Goal: Transaction & Acquisition: Purchase product/service

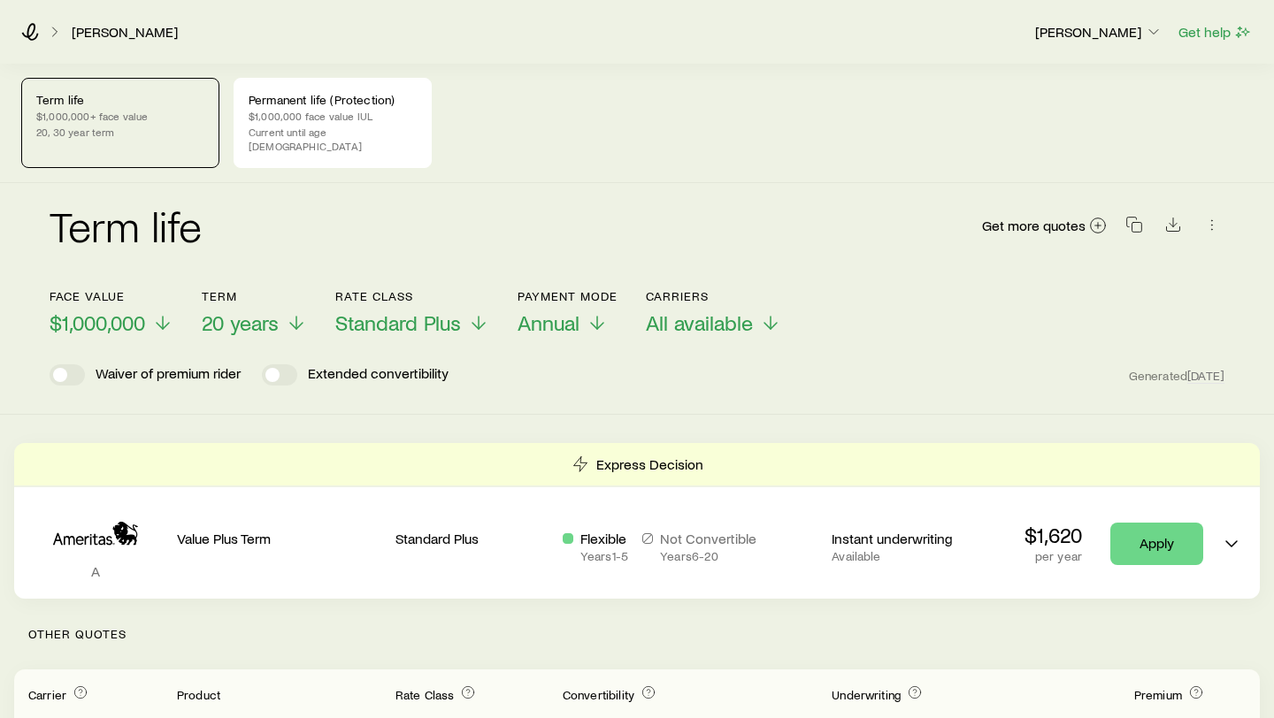
scroll to position [1, 0]
click at [140, 310] on span "$1,000,000" at bounding box center [98, 322] width 96 height 25
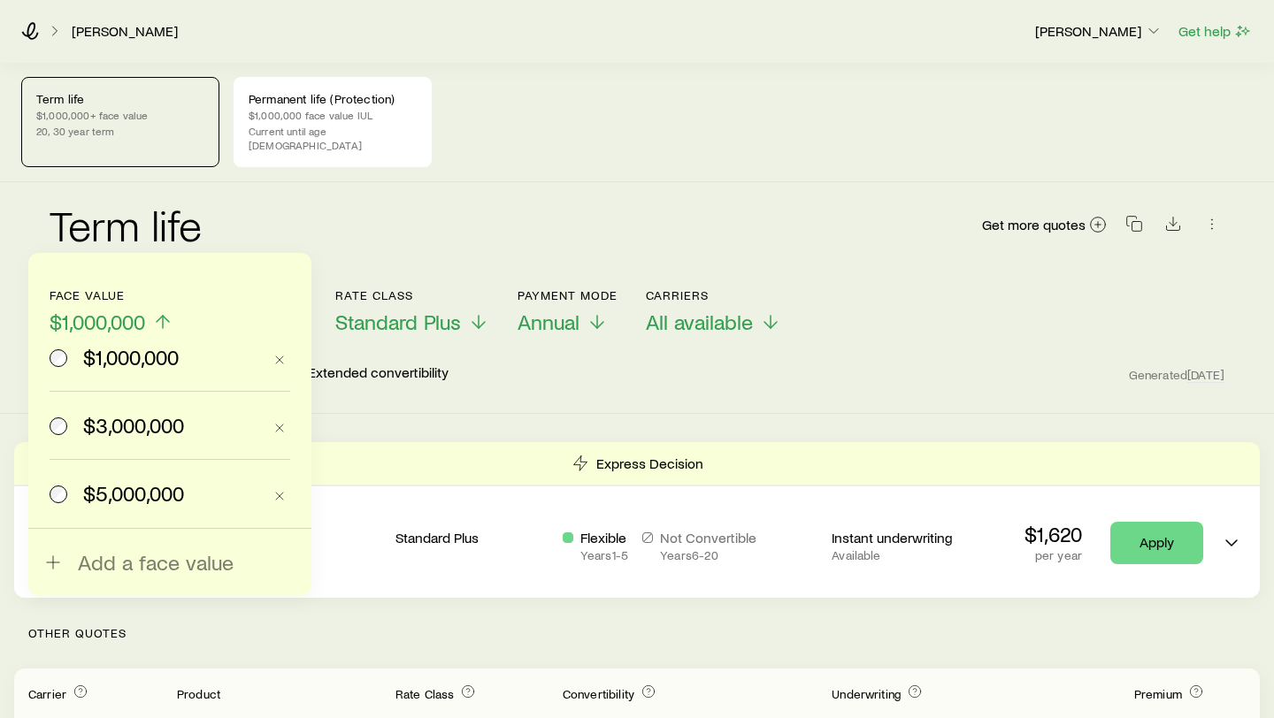
click at [120, 427] on span "$3,000,000" at bounding box center [133, 425] width 101 height 25
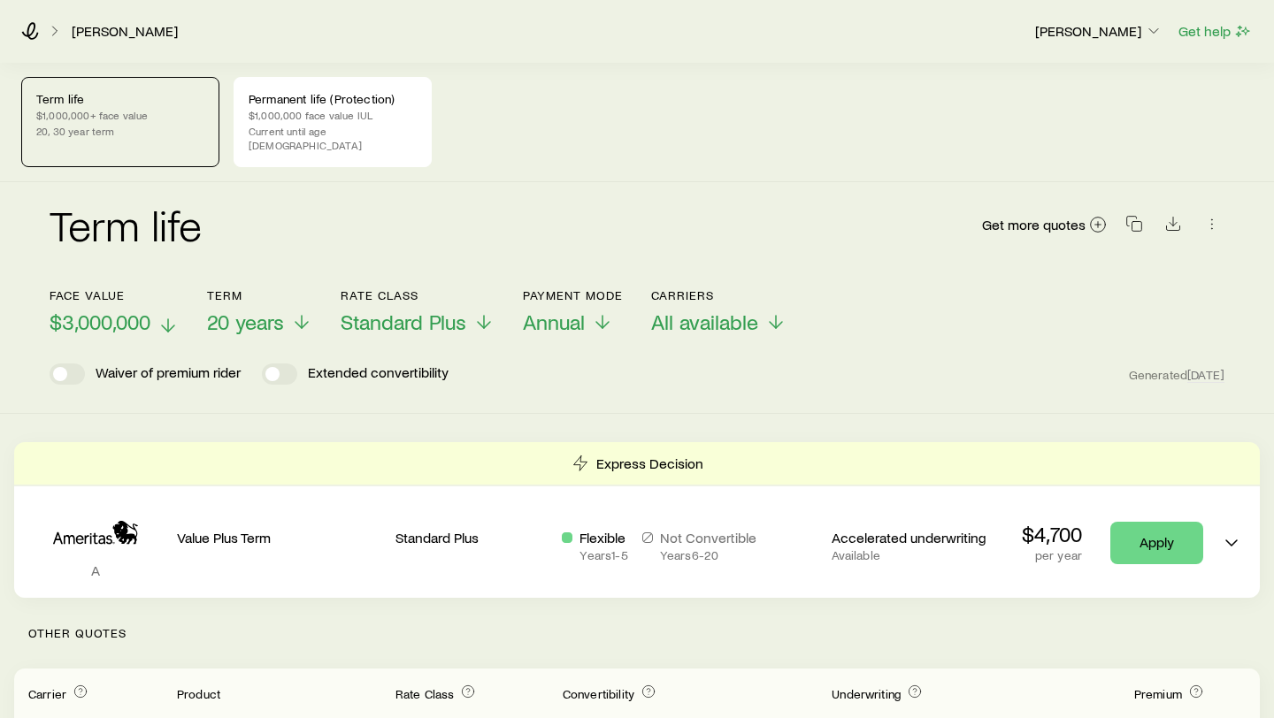
click at [126, 310] on span "$3,000,000" at bounding box center [100, 322] width 101 height 25
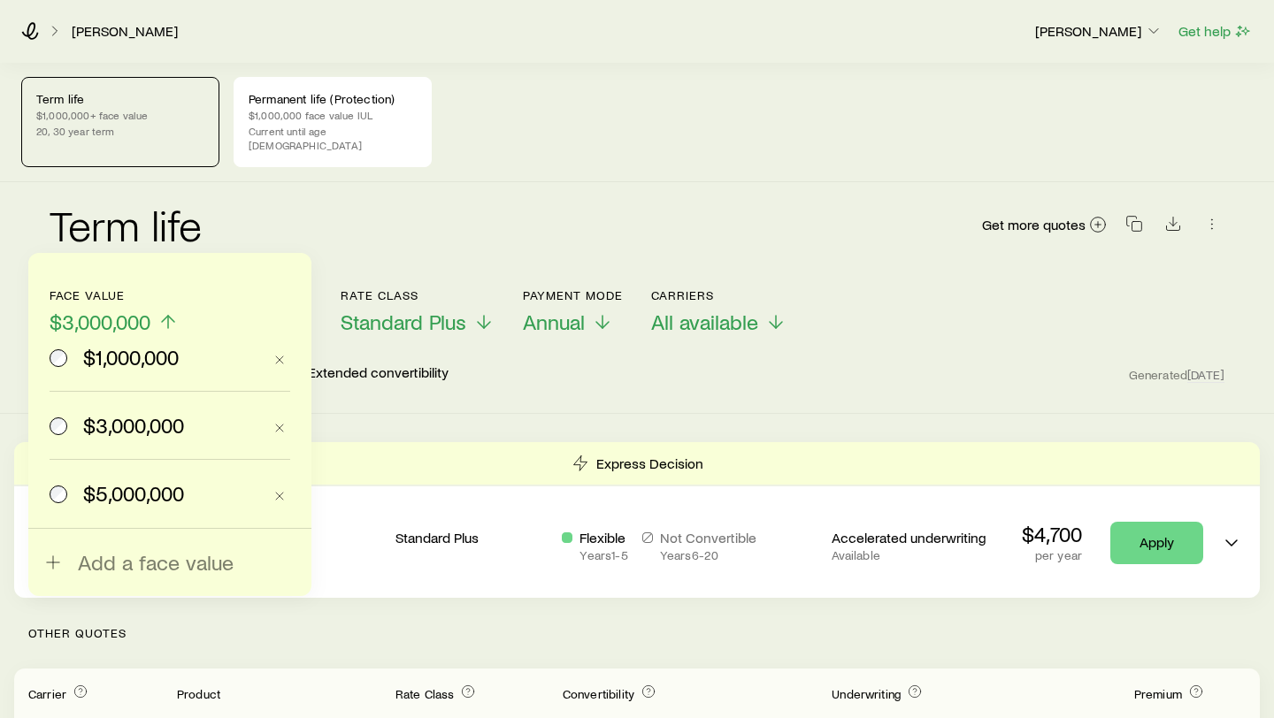
click at [124, 496] on span "$5,000,000" at bounding box center [133, 493] width 101 height 25
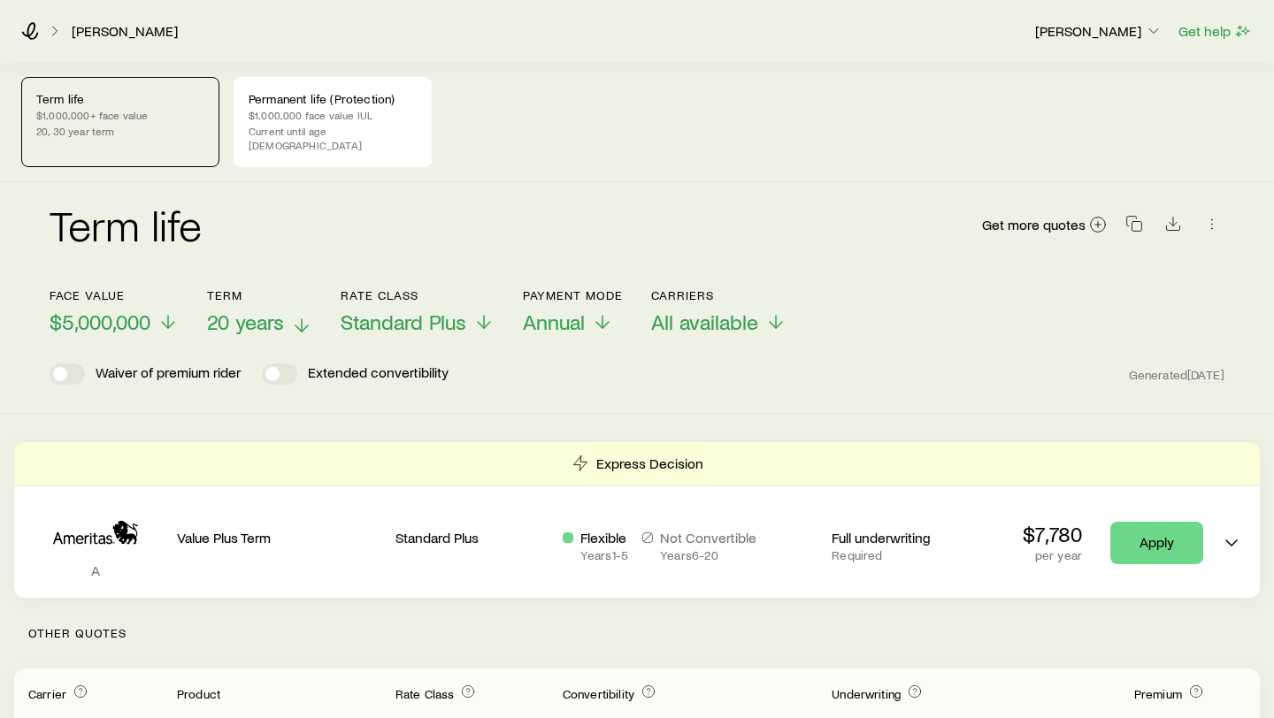
click at [262, 310] on span "20 years" at bounding box center [245, 322] width 77 height 25
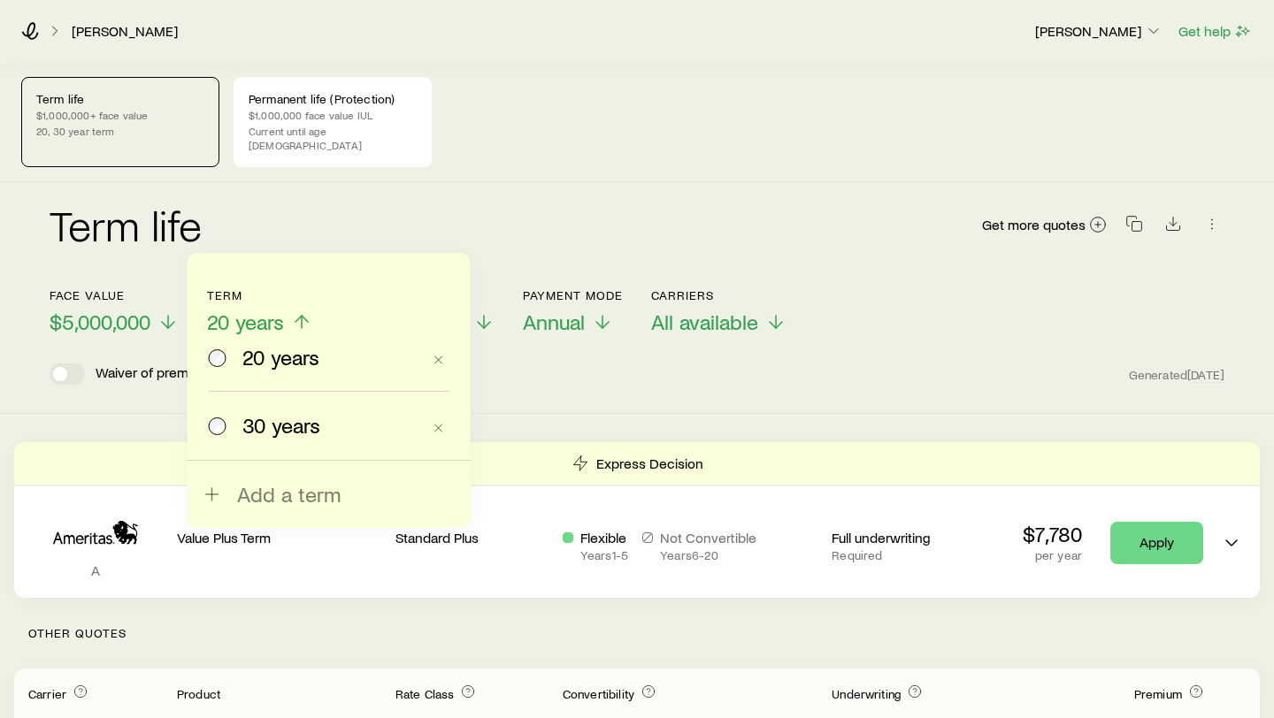
click at [262, 310] on span "20 years" at bounding box center [245, 322] width 77 height 25
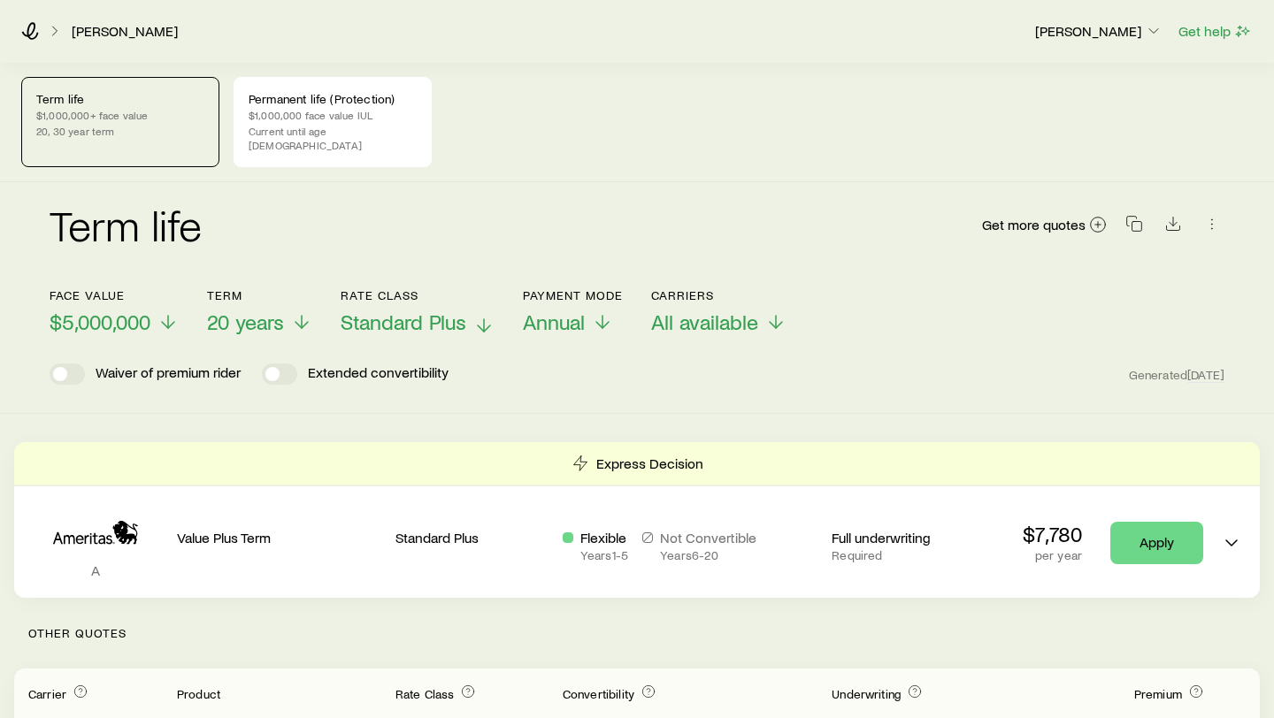
click at [387, 310] on span "Standard Plus" at bounding box center [403, 322] width 126 height 25
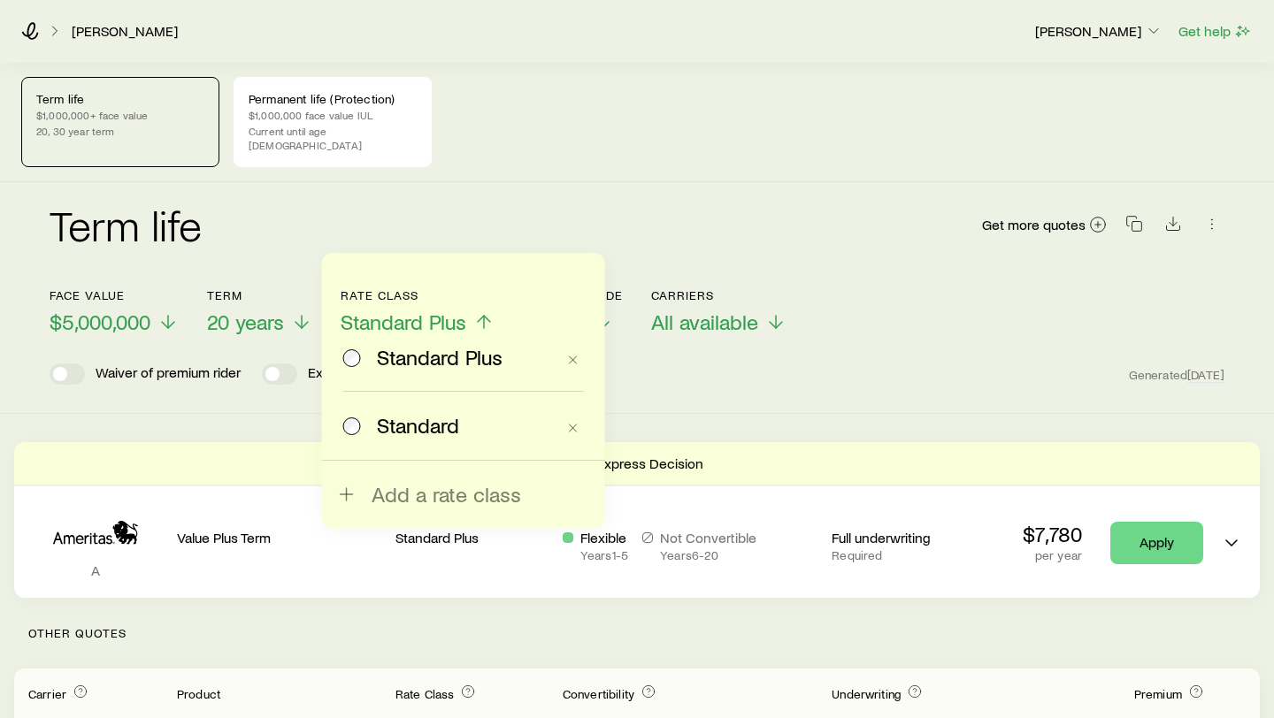
click at [387, 310] on span "Standard Plus" at bounding box center [403, 322] width 126 height 25
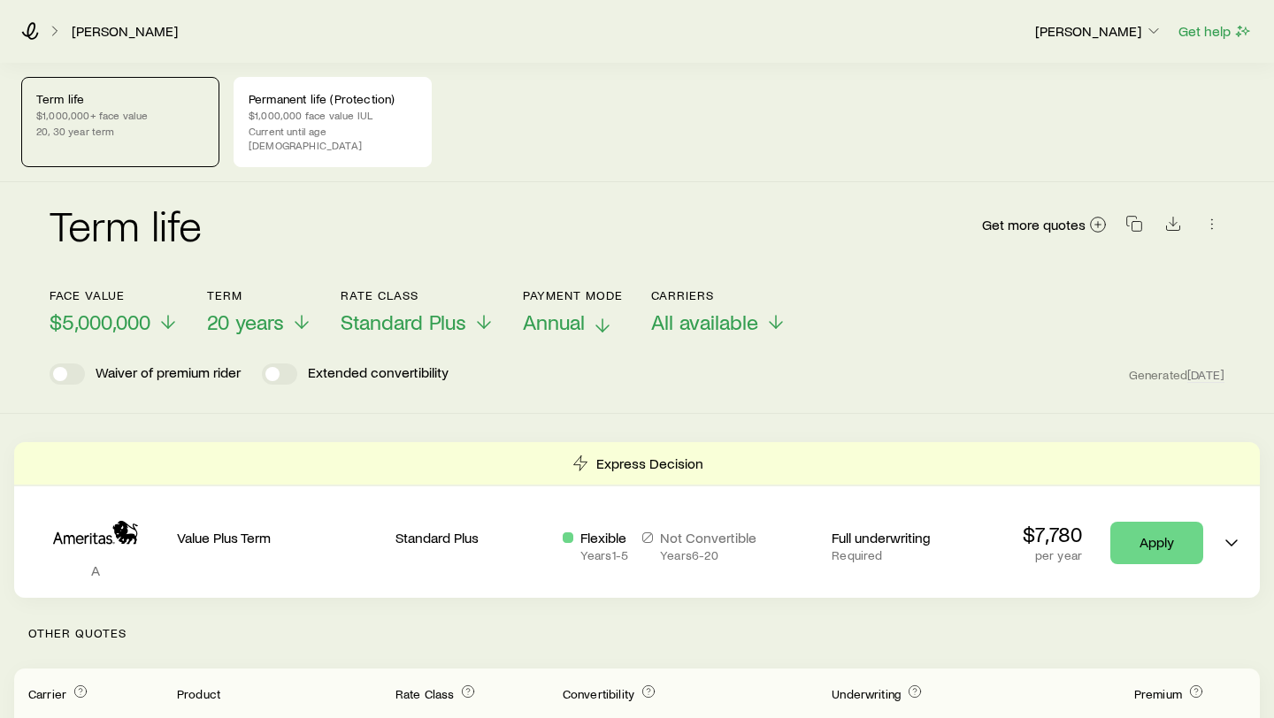
click at [585, 312] on span "Annual" at bounding box center [554, 322] width 62 height 25
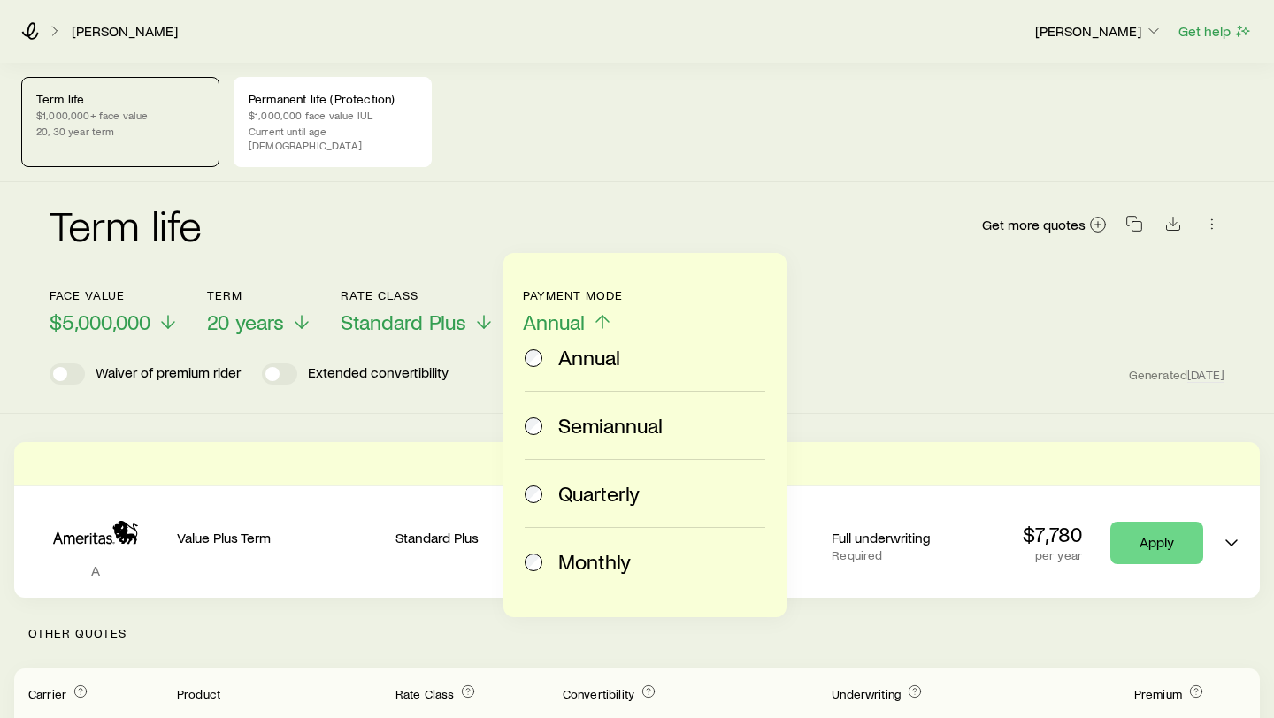
click at [585, 312] on span "Annual" at bounding box center [554, 322] width 62 height 25
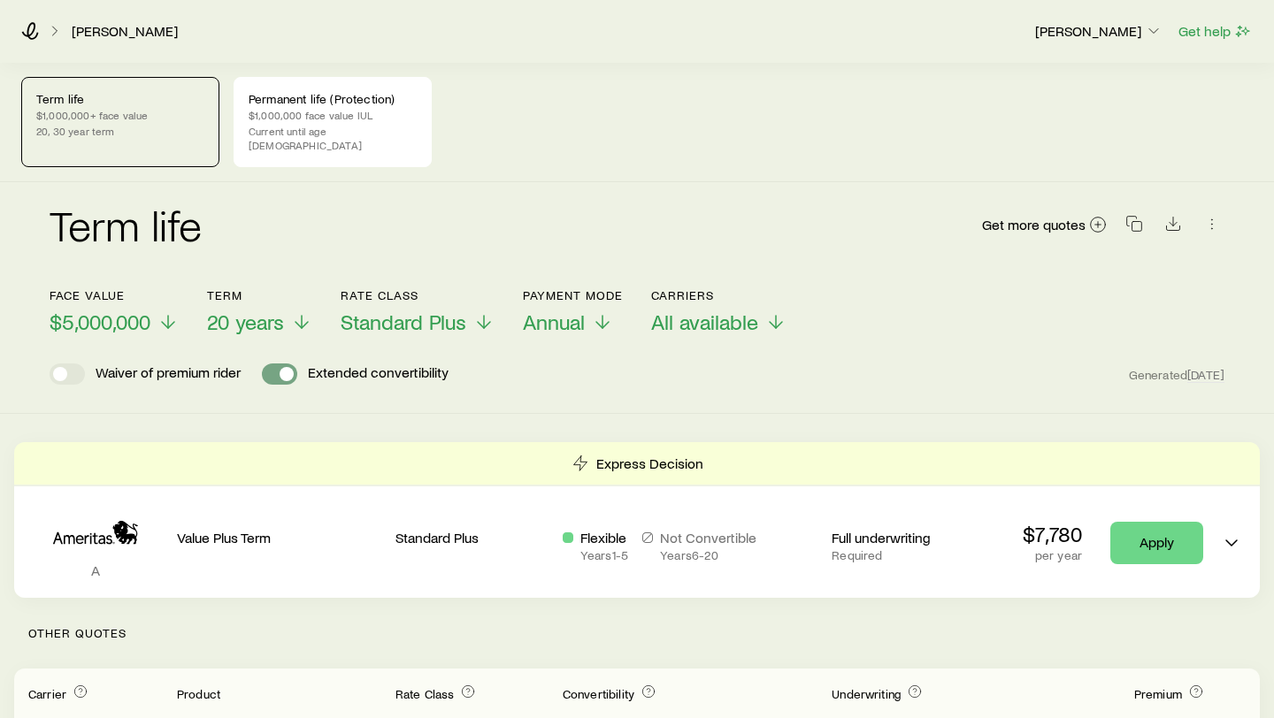
click at [276, 363] on span at bounding box center [279, 373] width 35 height 21
click at [72, 367] on span at bounding box center [74, 374] width 14 height 14
click at [66, 367] on span at bounding box center [60, 374] width 14 height 14
click at [66, 363] on span at bounding box center [67, 373] width 35 height 21
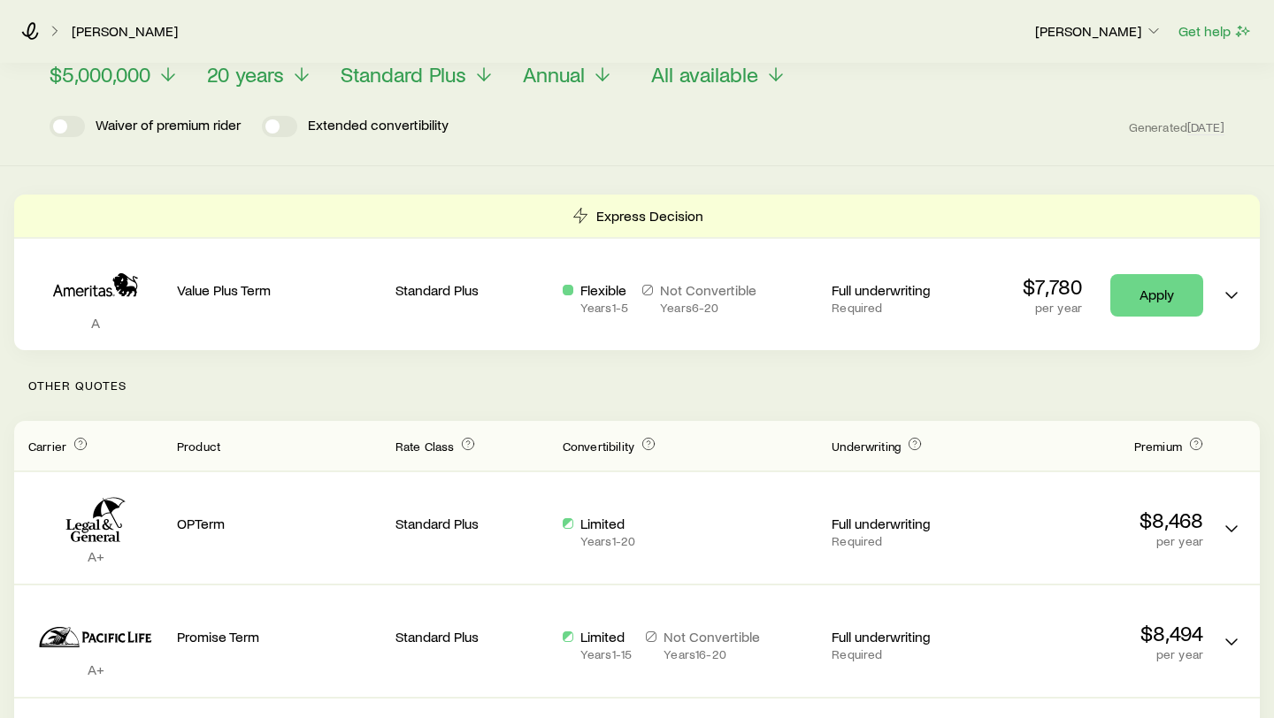
scroll to position [246, 0]
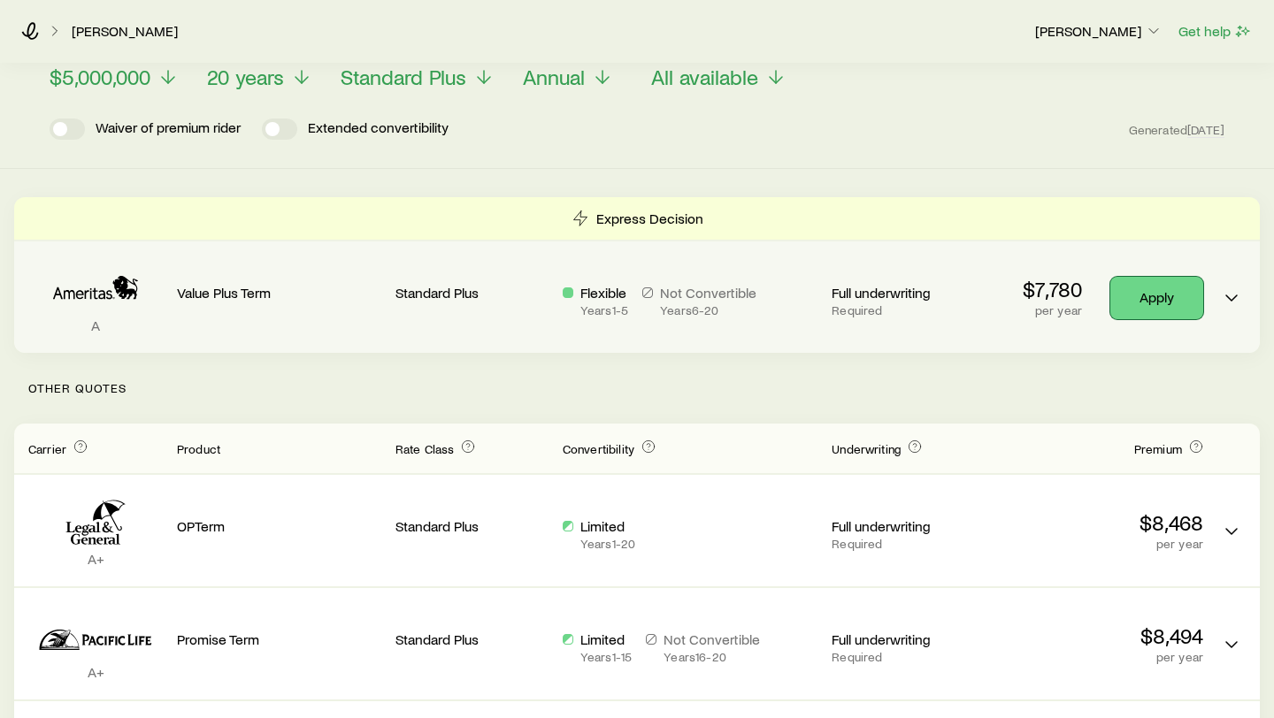
click at [1144, 286] on link "Apply" at bounding box center [1156, 298] width 93 height 42
